Goal: Find specific page/section: Find specific page/section

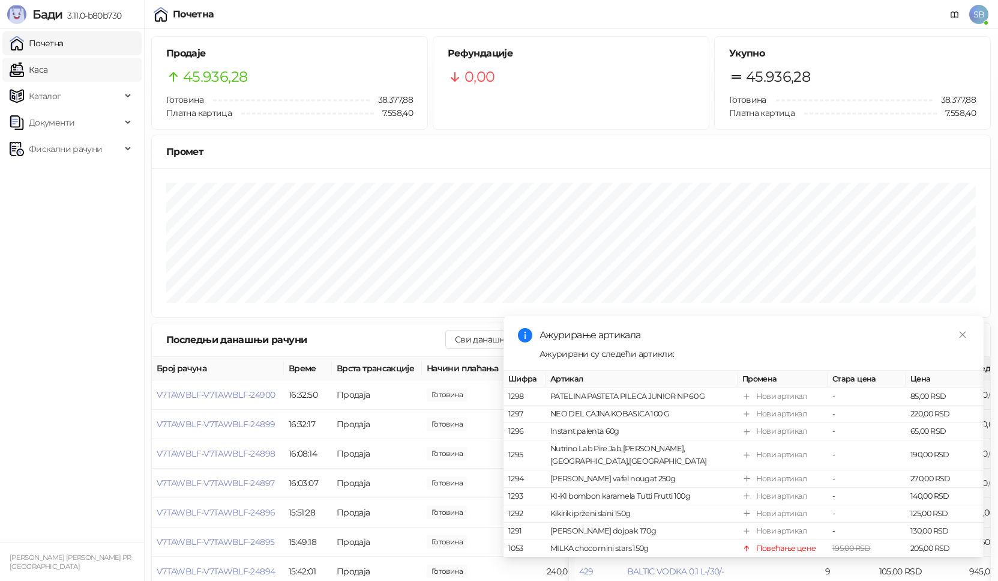
click at [47, 73] on link "Каса" at bounding box center [29, 70] width 38 height 24
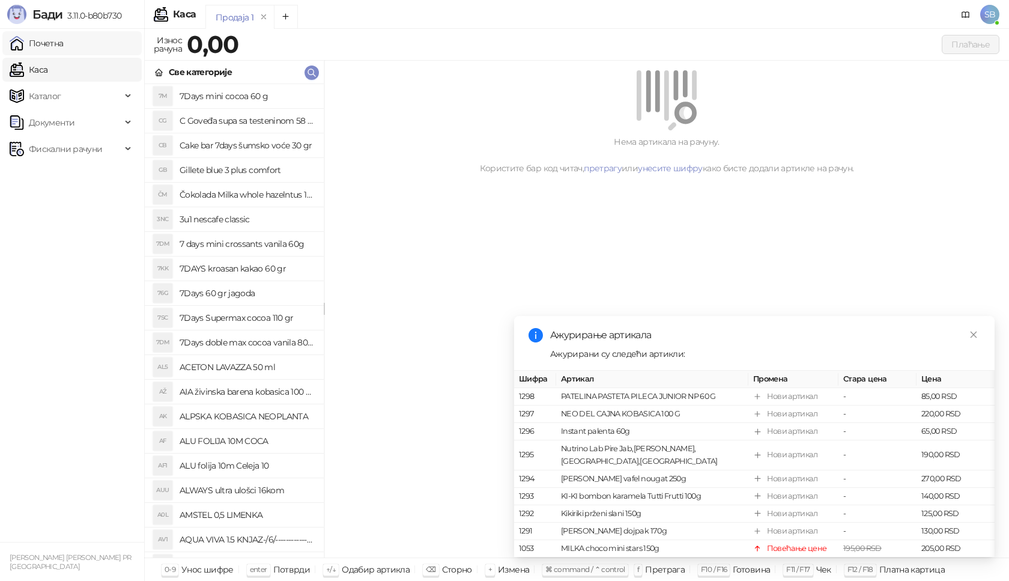
click at [64, 46] on link "Почетна" at bounding box center [37, 43] width 54 height 24
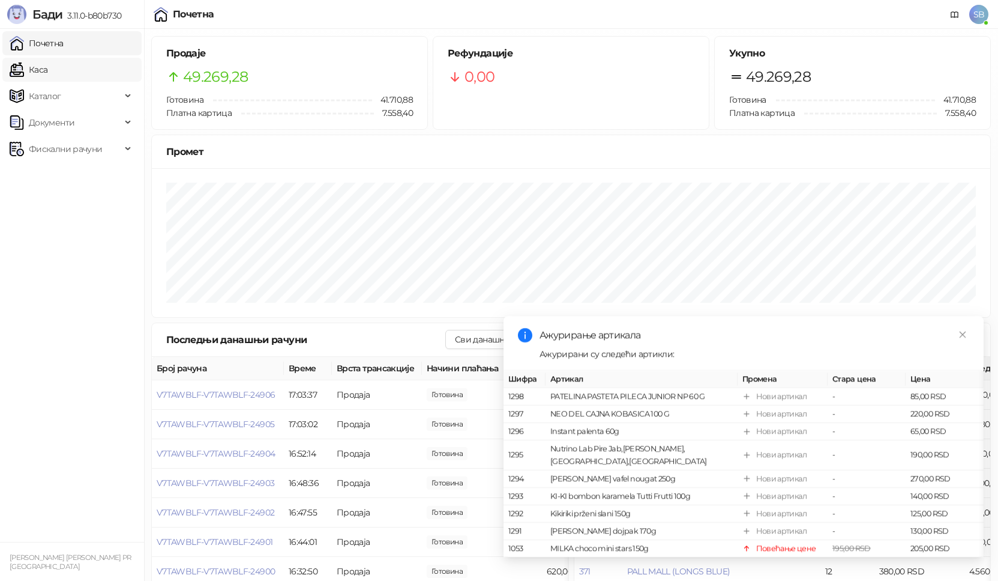
click at [45, 69] on link "Каса" at bounding box center [29, 70] width 38 height 24
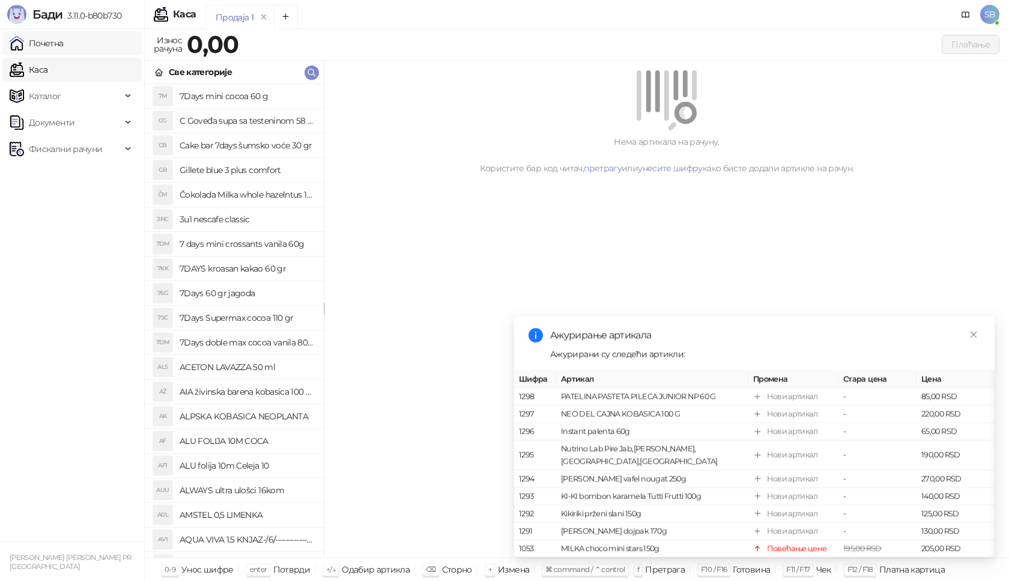
click at [59, 45] on link "Почетна" at bounding box center [37, 43] width 54 height 24
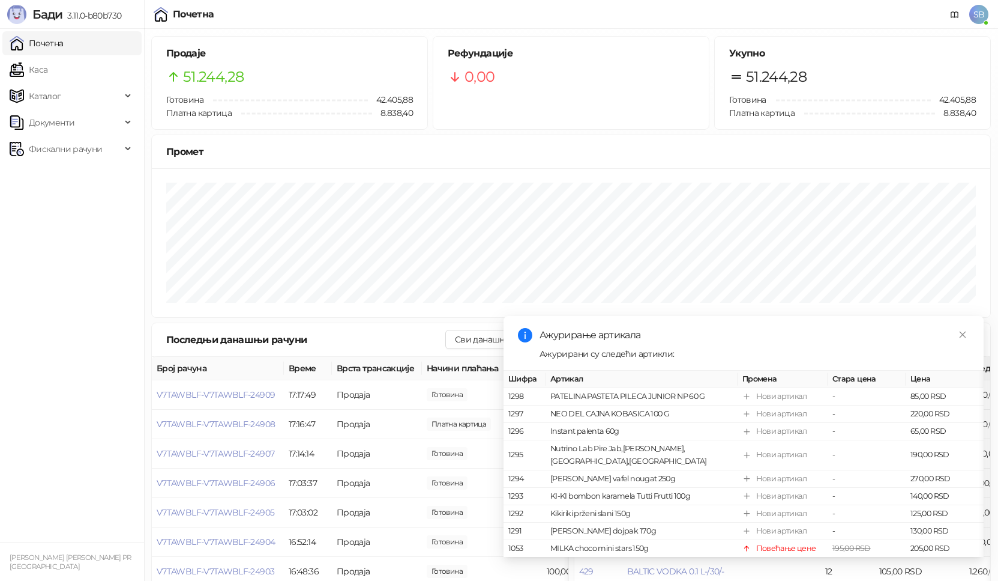
click at [46, 49] on link "Почетна" at bounding box center [37, 43] width 54 height 24
click at [40, 67] on link "Каса" at bounding box center [29, 70] width 38 height 24
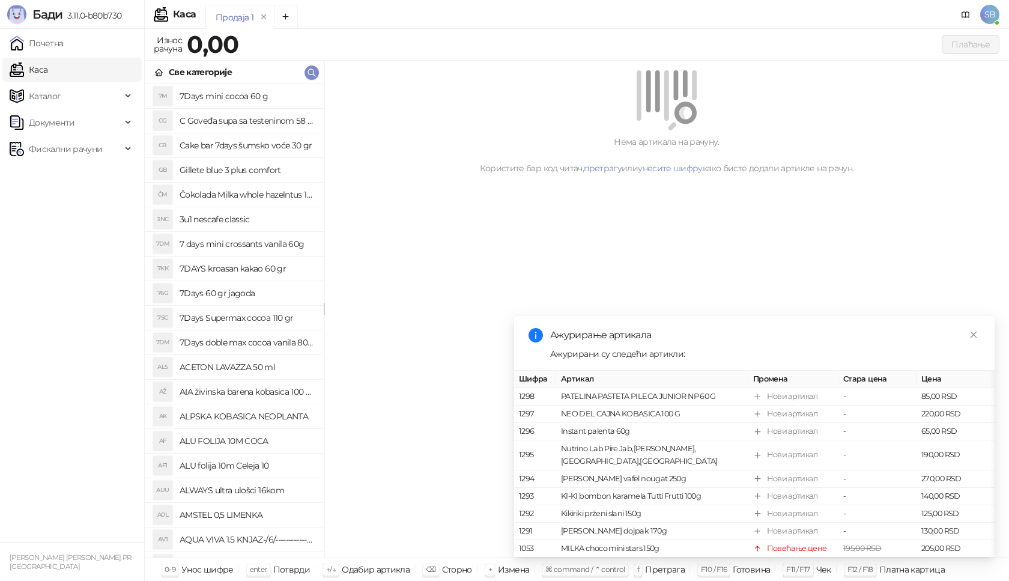
click at [10, 58] on link "Каса" at bounding box center [29, 70] width 38 height 24
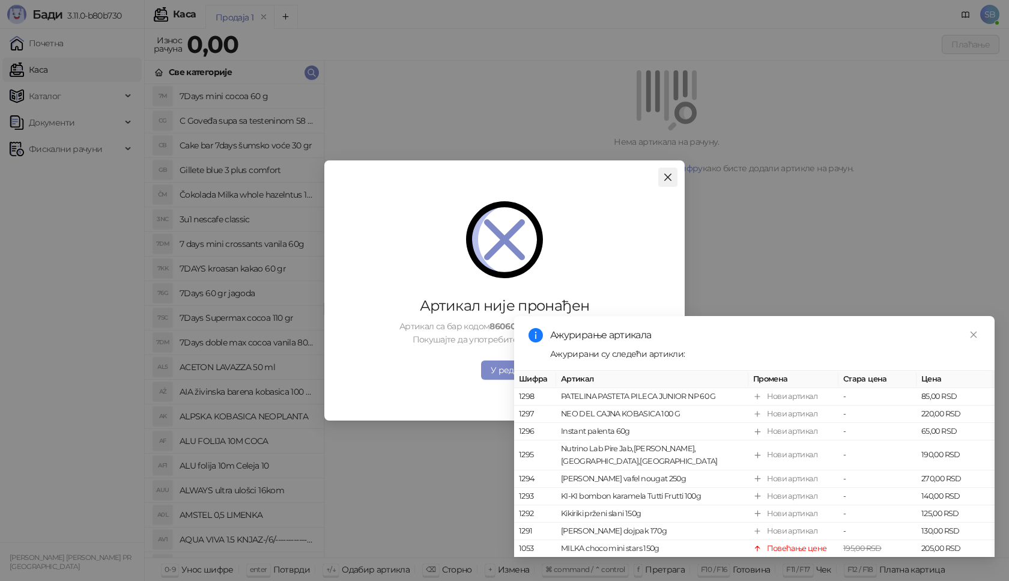
click at [667, 177] on icon "close" at bounding box center [667, 176] width 7 height 7
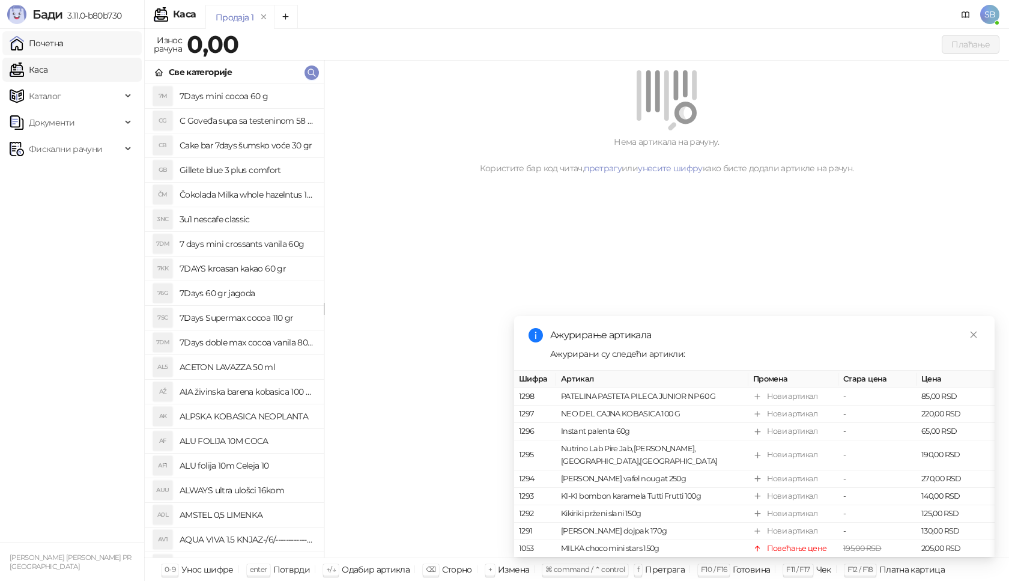
click at [52, 43] on link "Почетна" at bounding box center [37, 43] width 54 height 24
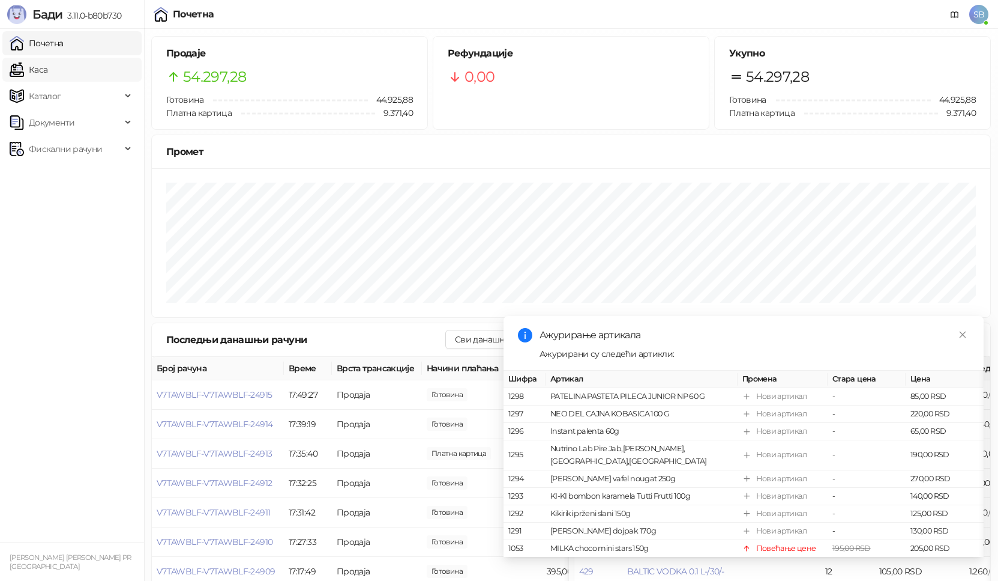
click at [47, 71] on link "Каса" at bounding box center [29, 70] width 38 height 24
